Goal: Information Seeking & Learning: Learn about a topic

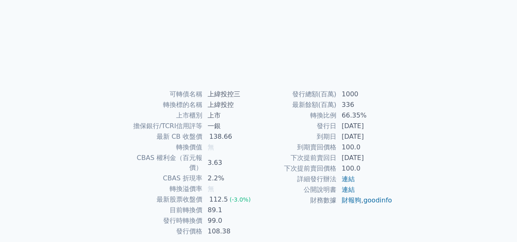
scroll to position [116, 0]
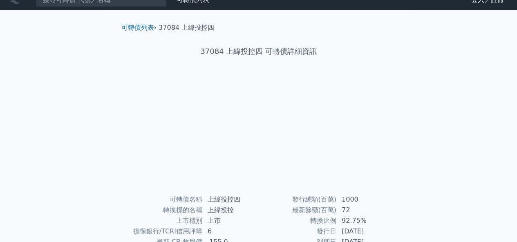
scroll to position [9, 0]
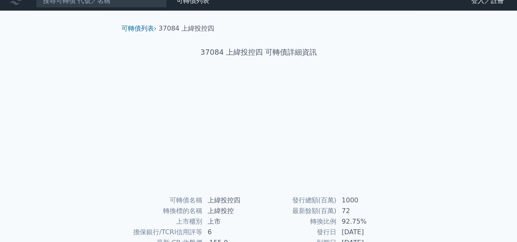
click at [249, 140] on div at bounding box center [259, 135] width 262 height 114
click at [248, 139] on div at bounding box center [259, 135] width 262 height 114
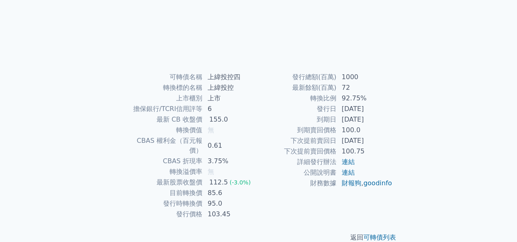
scroll to position [136, 0]
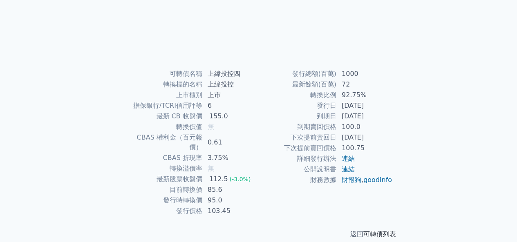
click at [392, 231] on link "可轉債列表" at bounding box center [379, 235] width 33 height 8
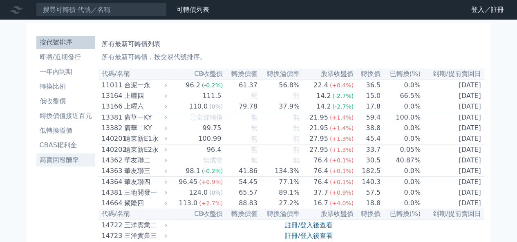
click at [60, 159] on li "高賣回報酬率" at bounding box center [65, 160] width 59 height 10
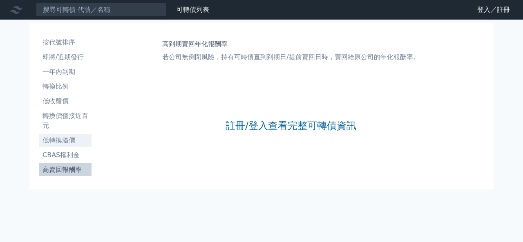
click at [73, 140] on li "低轉換溢價" at bounding box center [65, 141] width 52 height 10
